Goal: Check status: Check status

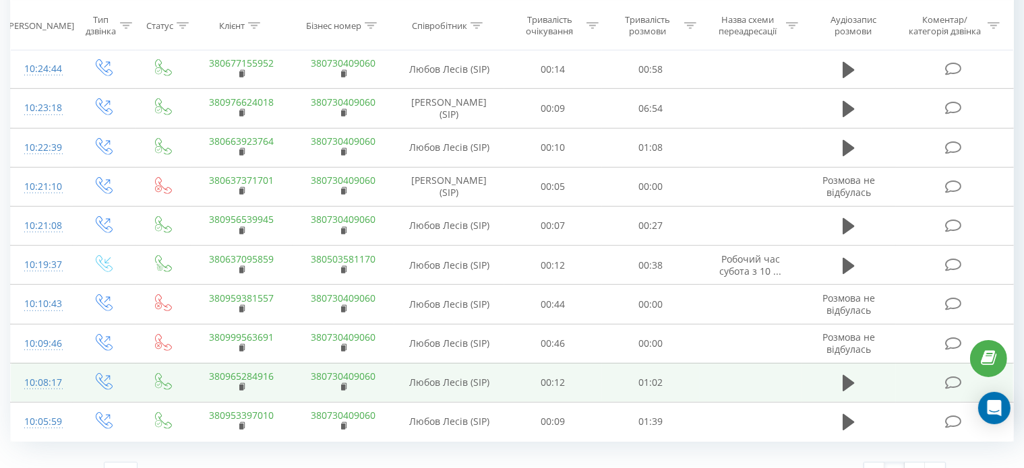
scroll to position [760, 0]
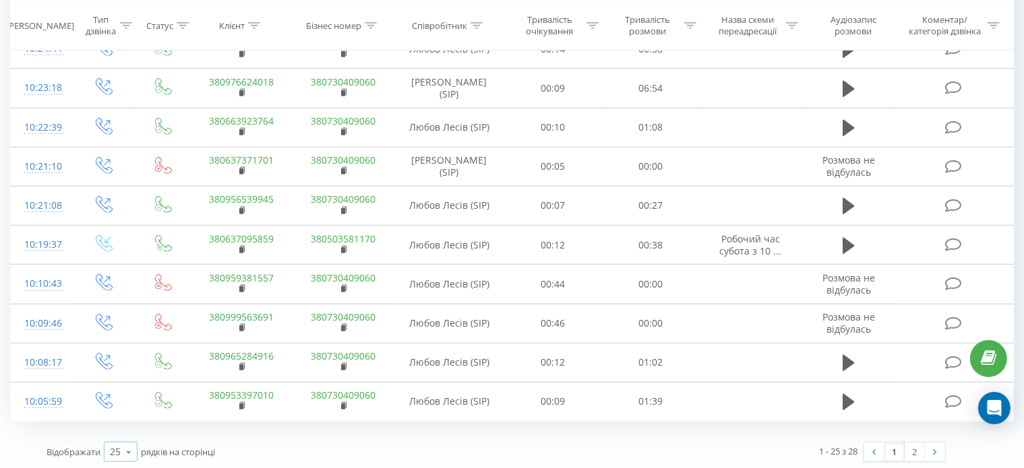
click at [127, 447] on icon at bounding box center [129, 452] width 20 height 26
click at [127, 431] on div "100" at bounding box center [120, 433] width 32 height 20
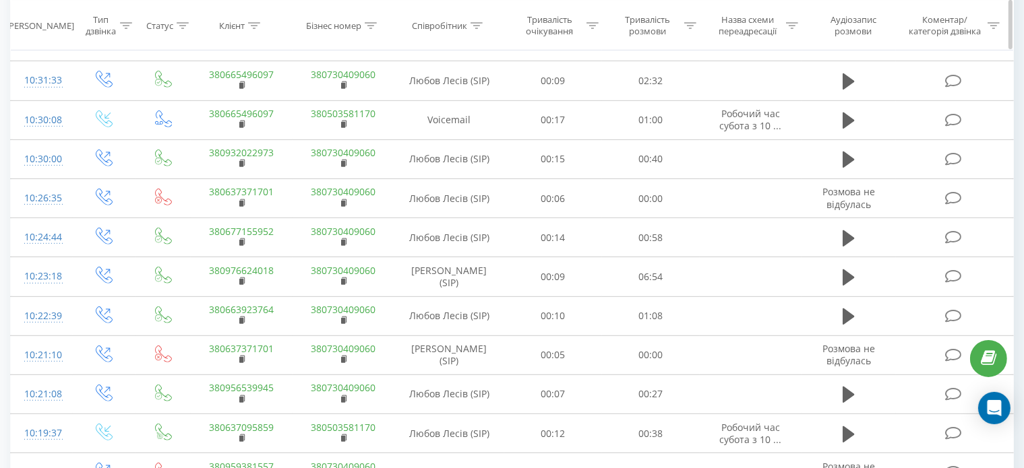
scroll to position [423, 0]
